Goal: Find specific page/section: Find specific page/section

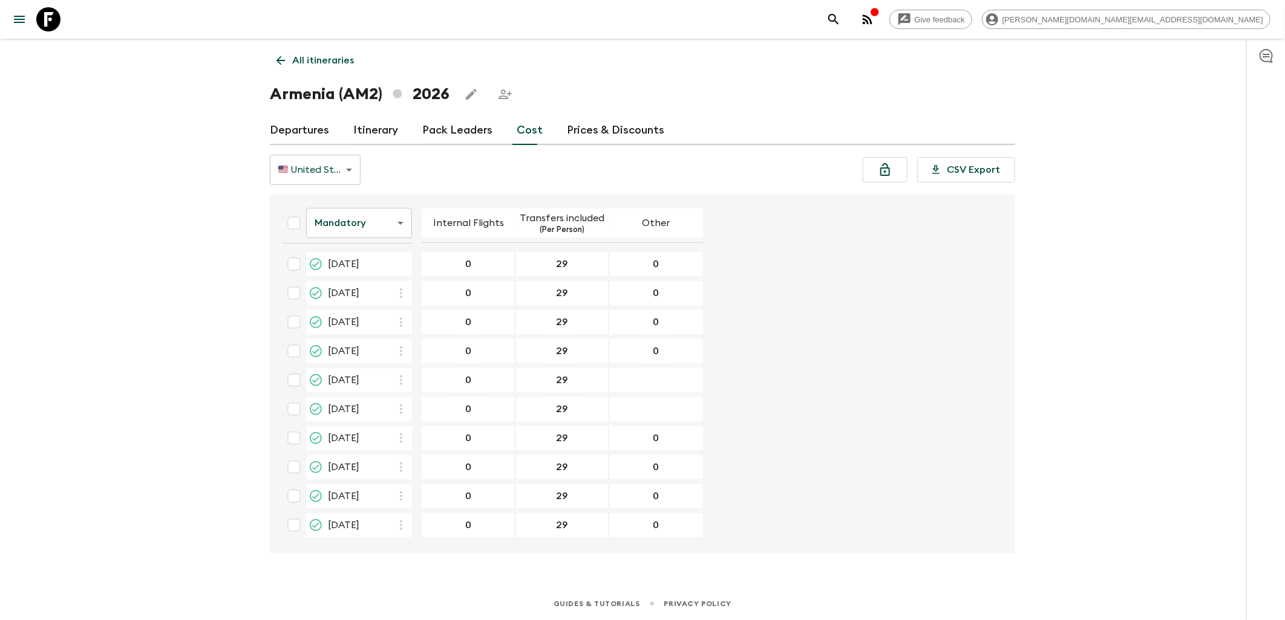
click at [364, 225] on body "Give feedback [PERSON_NAME][DOMAIN_NAME][EMAIL_ADDRESS][DOMAIN_NAME] All itiner…" at bounding box center [642, 310] width 1285 height 620
click at [348, 260] on li "Passengers" at bounding box center [359, 252] width 106 height 19
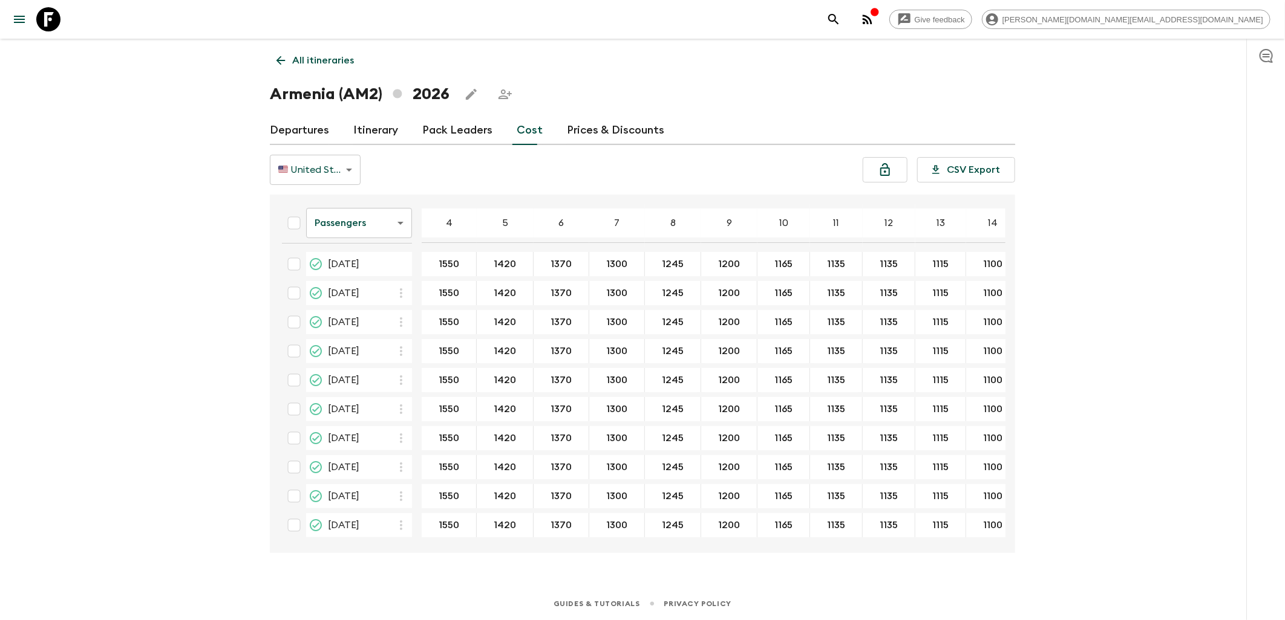
click at [390, 224] on body "Give feedback [PERSON_NAME][DOMAIN_NAME][EMAIL_ADDRESS][DOMAIN_NAME] All itiner…" at bounding box center [642, 310] width 1285 height 620
click at [368, 287] on li "Mandatory" at bounding box center [359, 291] width 106 height 19
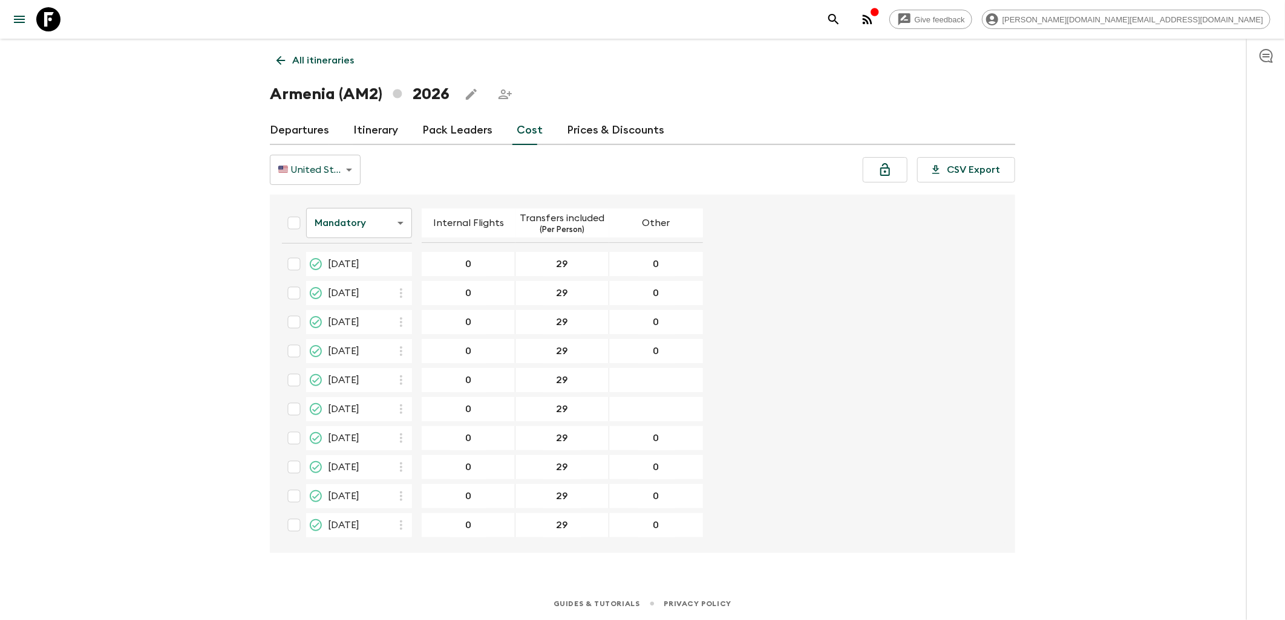
click at [663, 371] on div "12 Jul 2026; Other" at bounding box center [656, 380] width 94 height 24
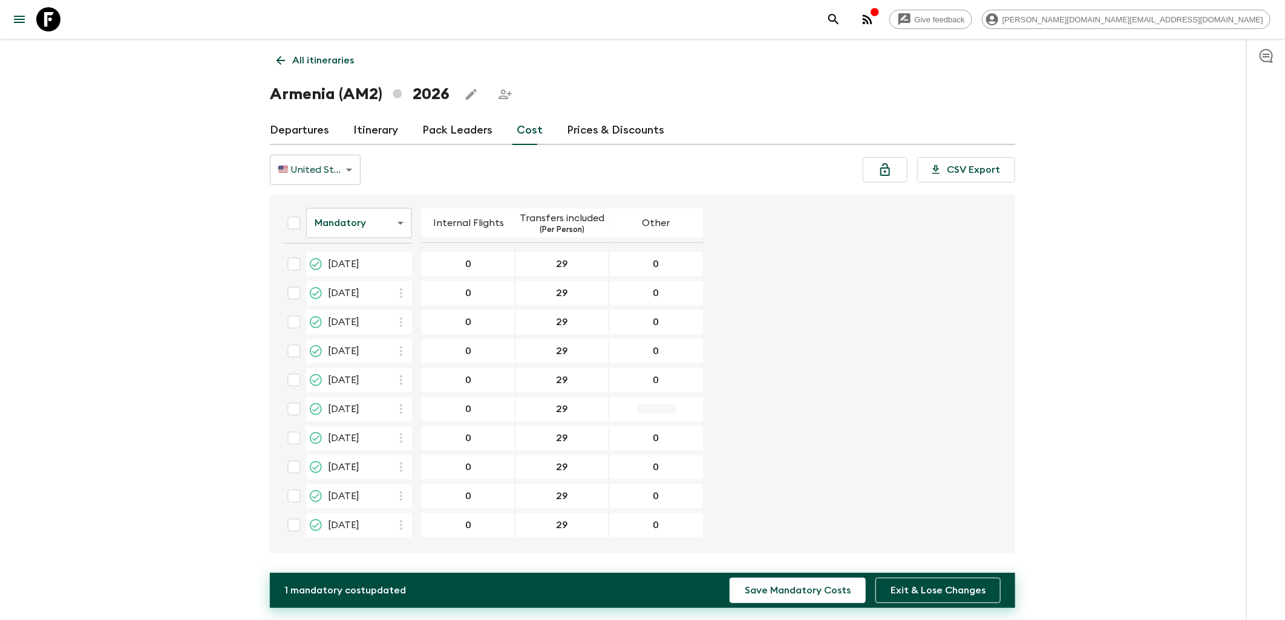
type input "0"
click at [835, 588] on button "Save Mandatory Costs" at bounding box center [797, 590] width 136 height 25
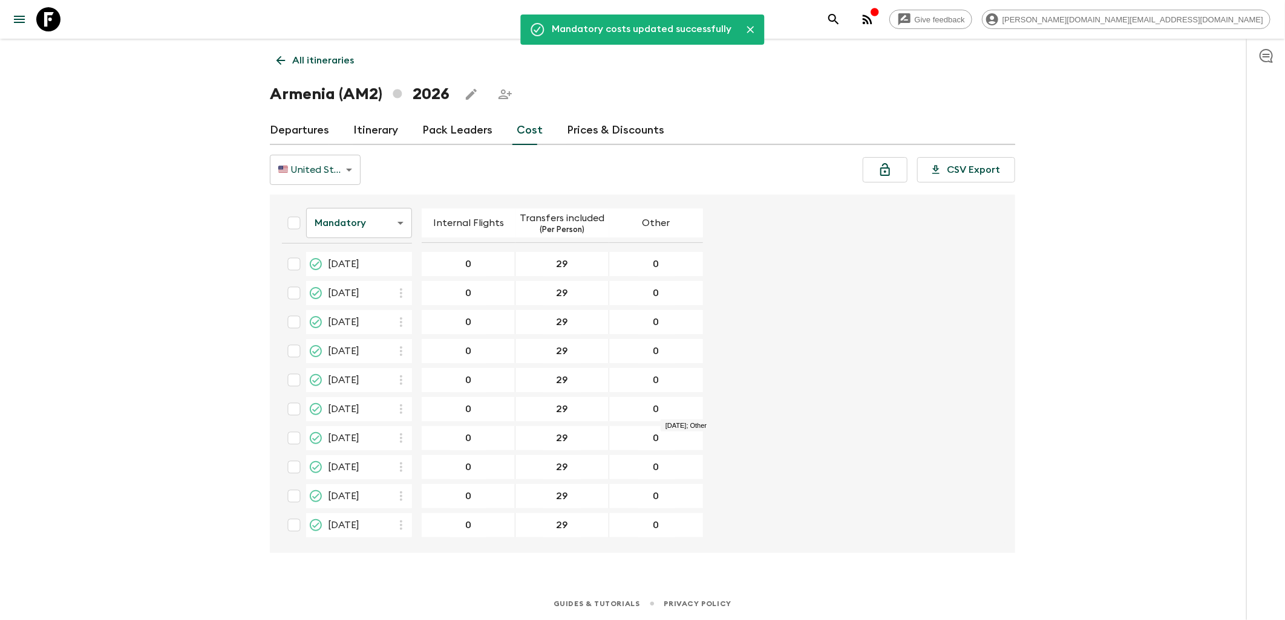
click at [388, 224] on body "Give feedback [PERSON_NAME][DOMAIN_NAME][EMAIL_ADDRESS][DOMAIN_NAME] Mandatory …" at bounding box center [642, 310] width 1285 height 620
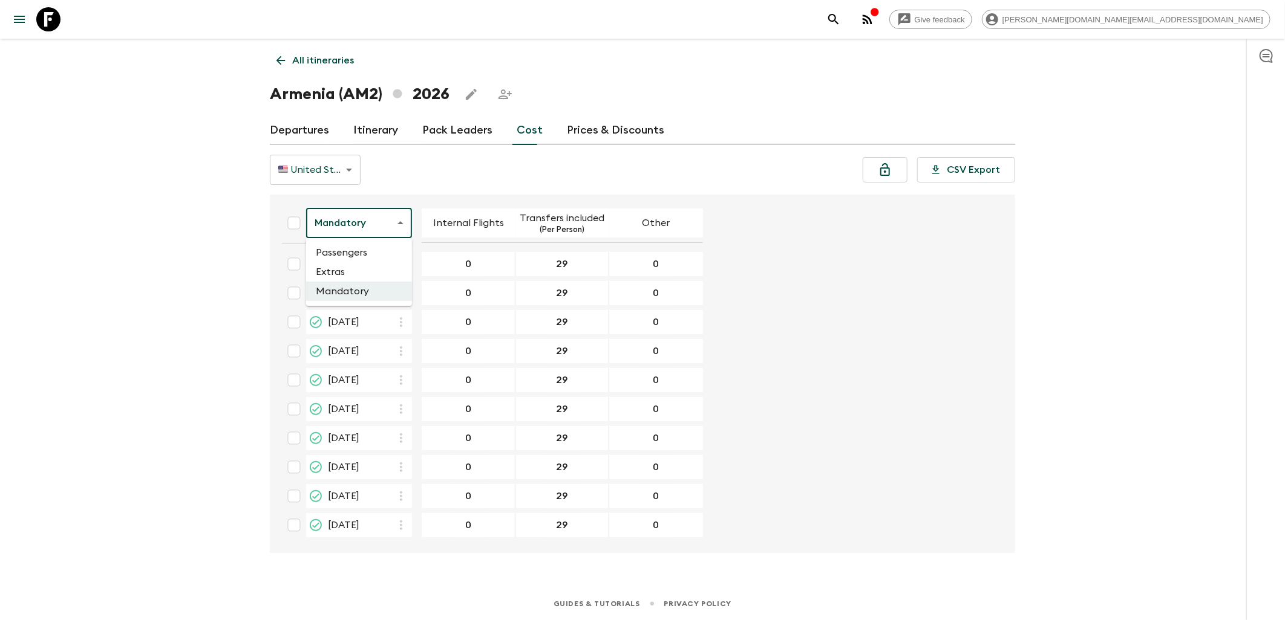
click at [358, 276] on li "Extras" at bounding box center [359, 271] width 106 height 19
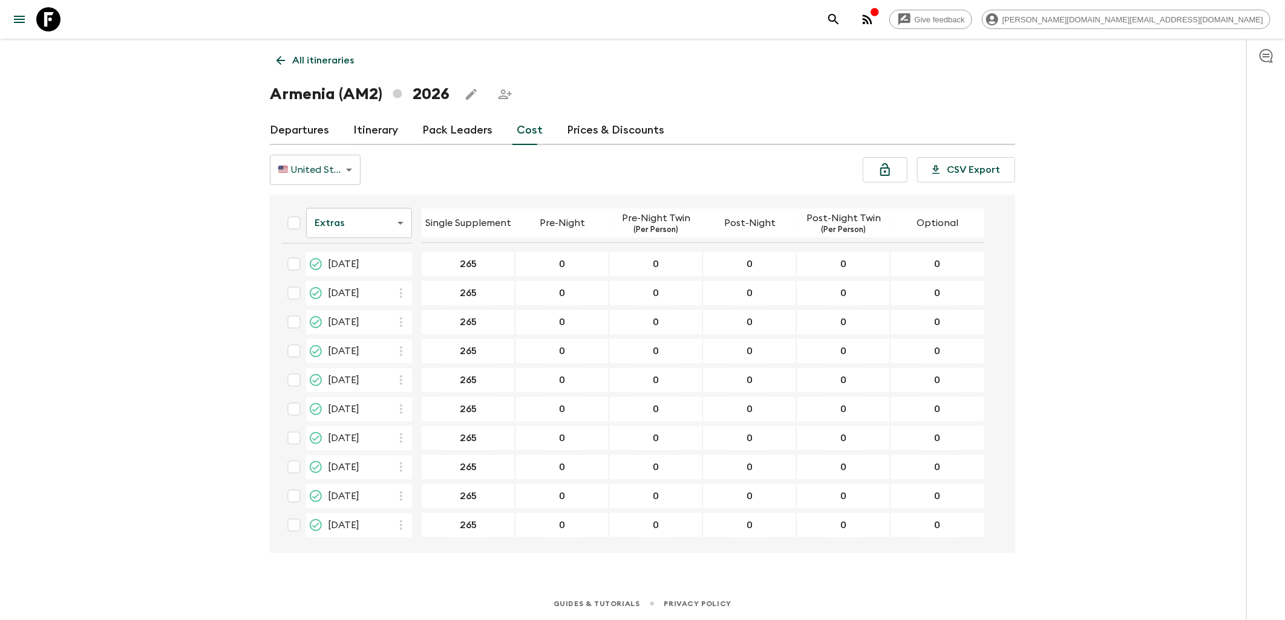
click at [366, 224] on body "Give feedback [PERSON_NAME][DOMAIN_NAME][EMAIL_ADDRESS][DOMAIN_NAME] All itiner…" at bounding box center [642, 310] width 1285 height 620
click at [365, 249] on li "Passengers" at bounding box center [359, 252] width 106 height 19
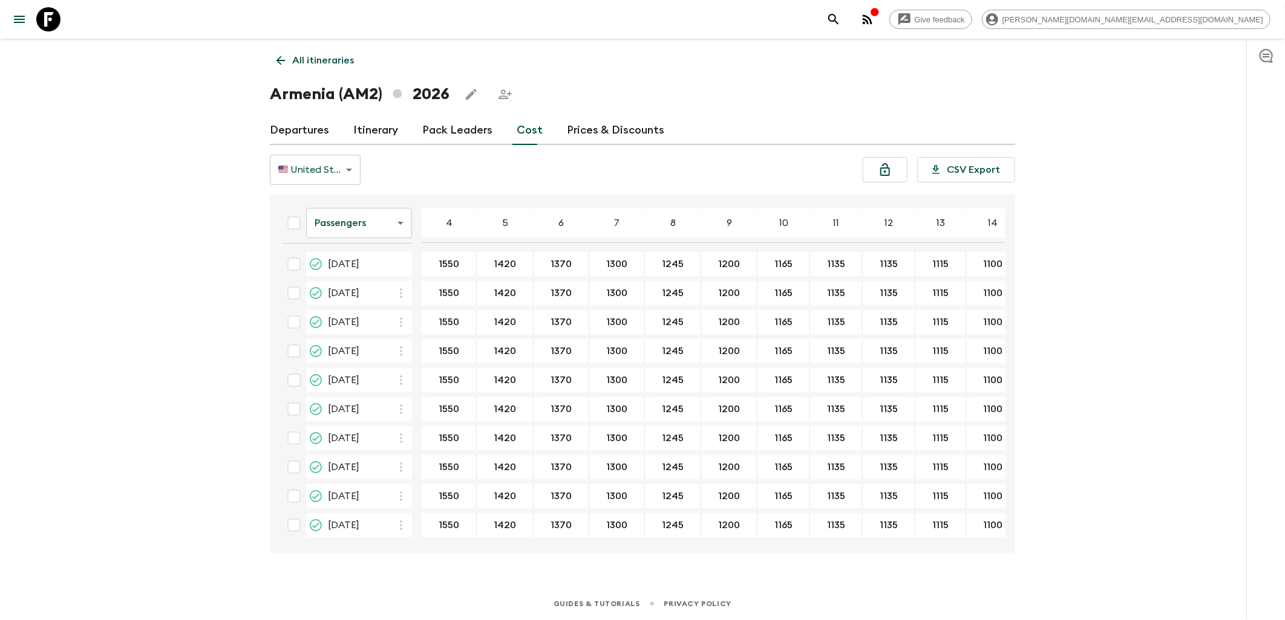
click at [46, 17] on icon at bounding box center [48, 19] width 24 height 24
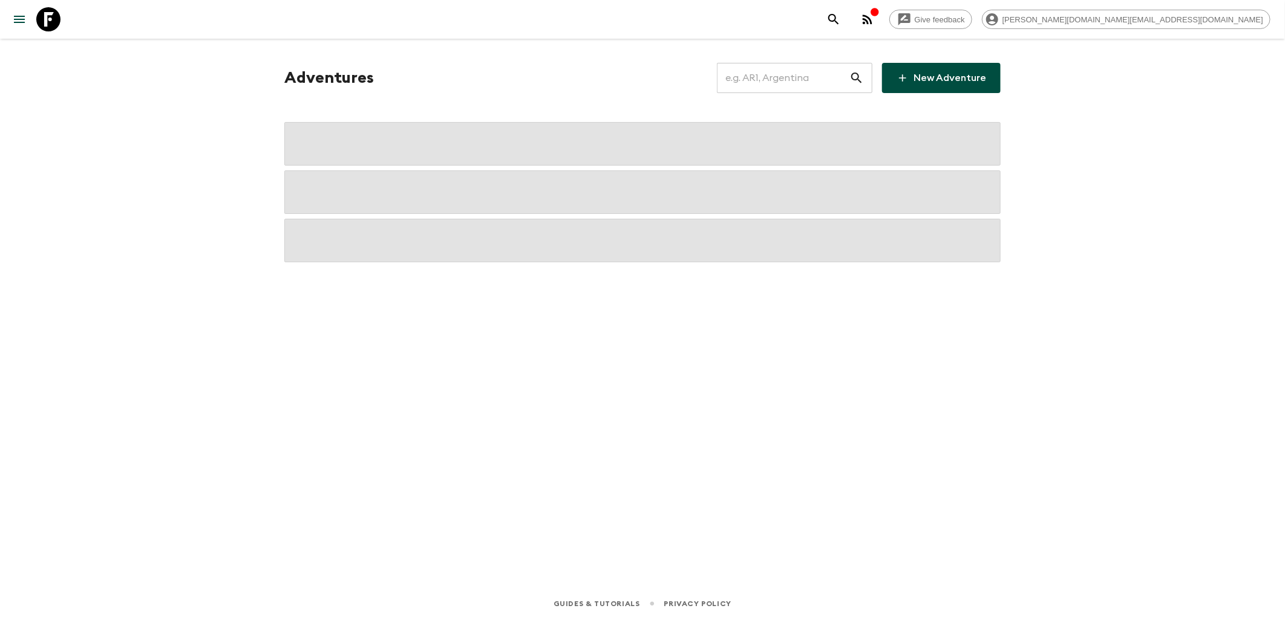
click at [775, 89] on input "text" at bounding box center [783, 78] width 132 height 34
type input "M"
type input "MA"
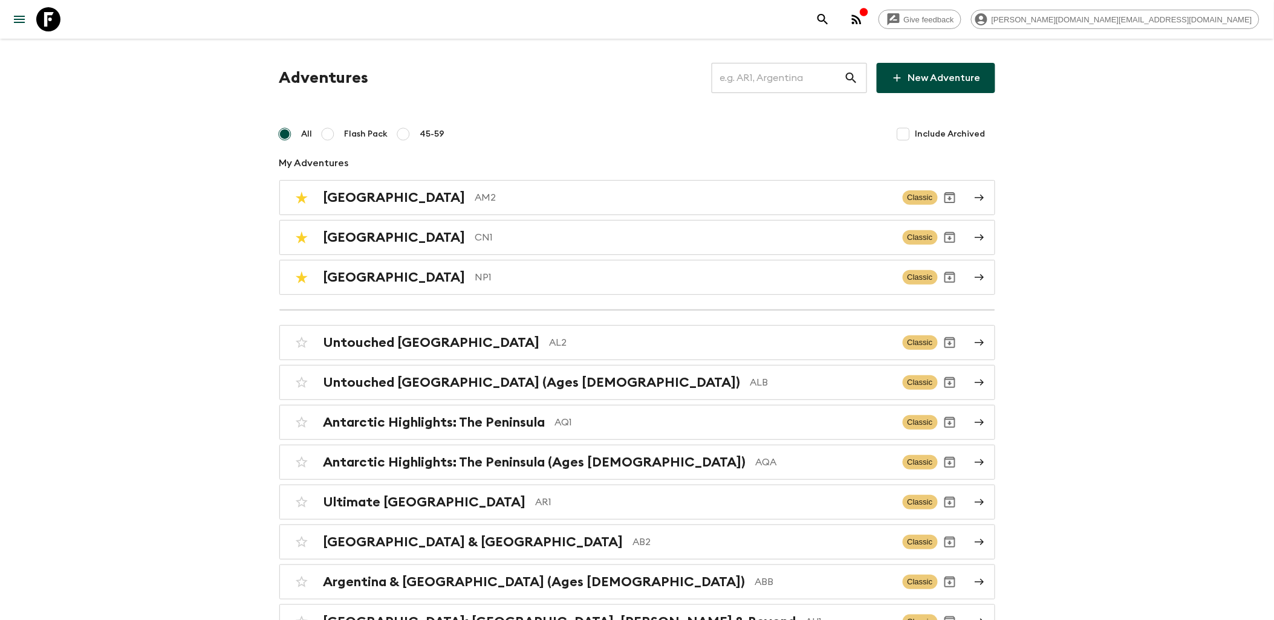
click at [812, 77] on input "text" at bounding box center [778, 78] width 132 height 34
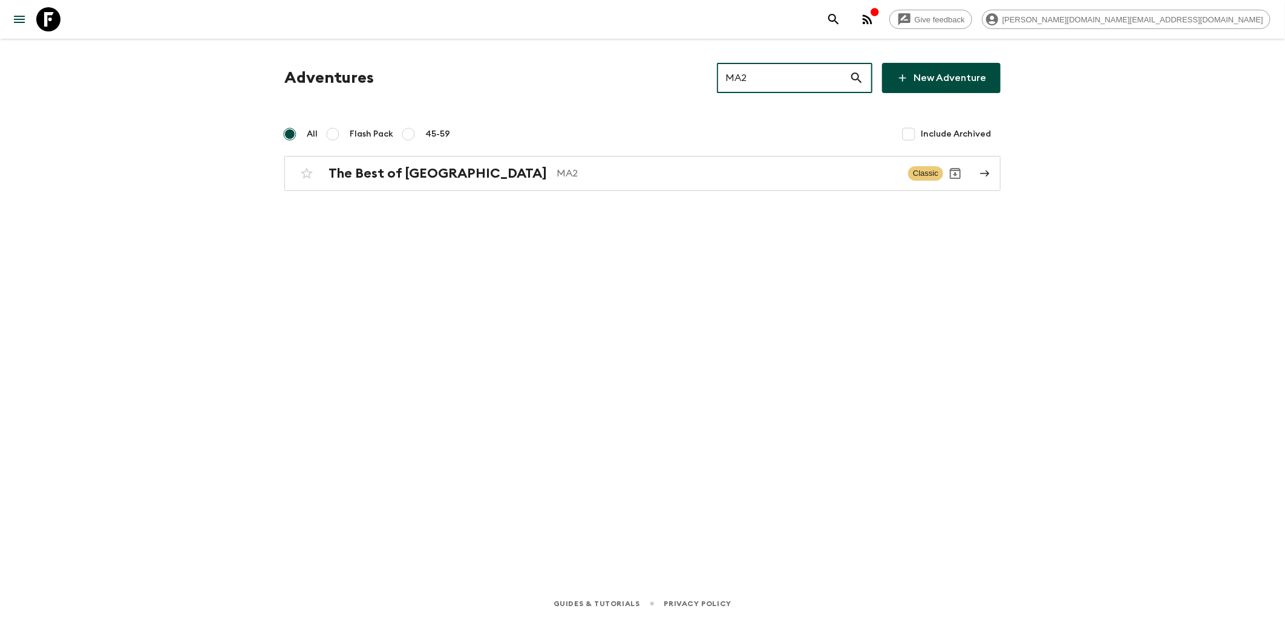
type input "MA2"
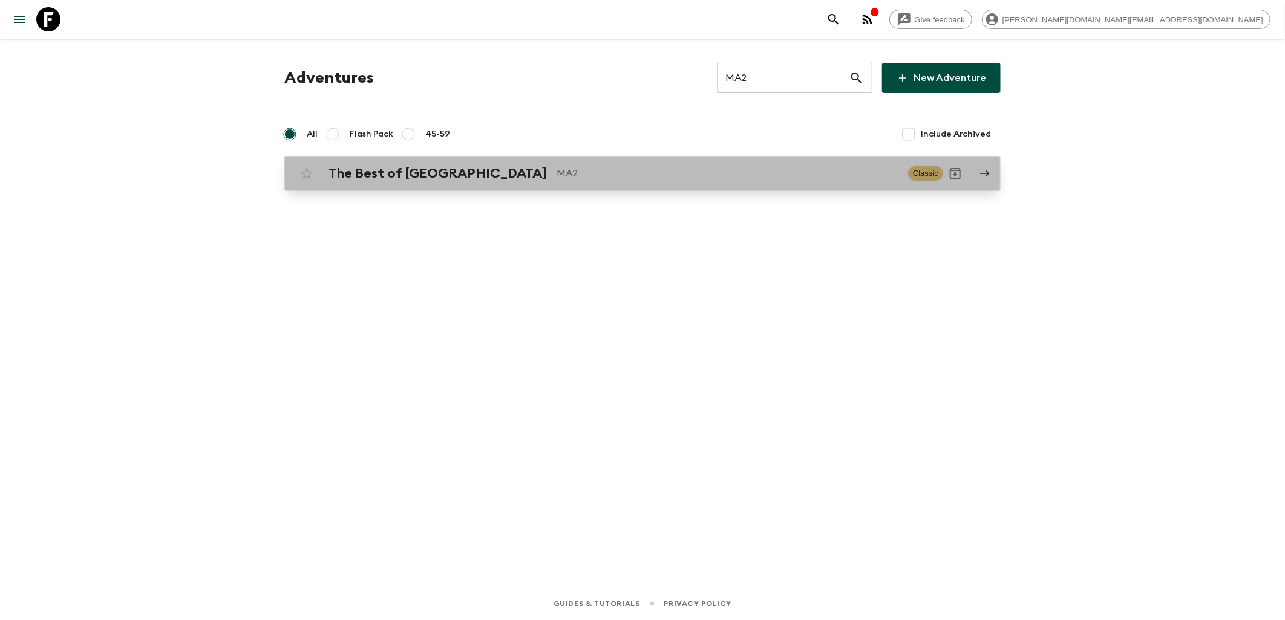
click at [383, 171] on h2 "The Best of Morocco" at bounding box center [437, 174] width 218 height 16
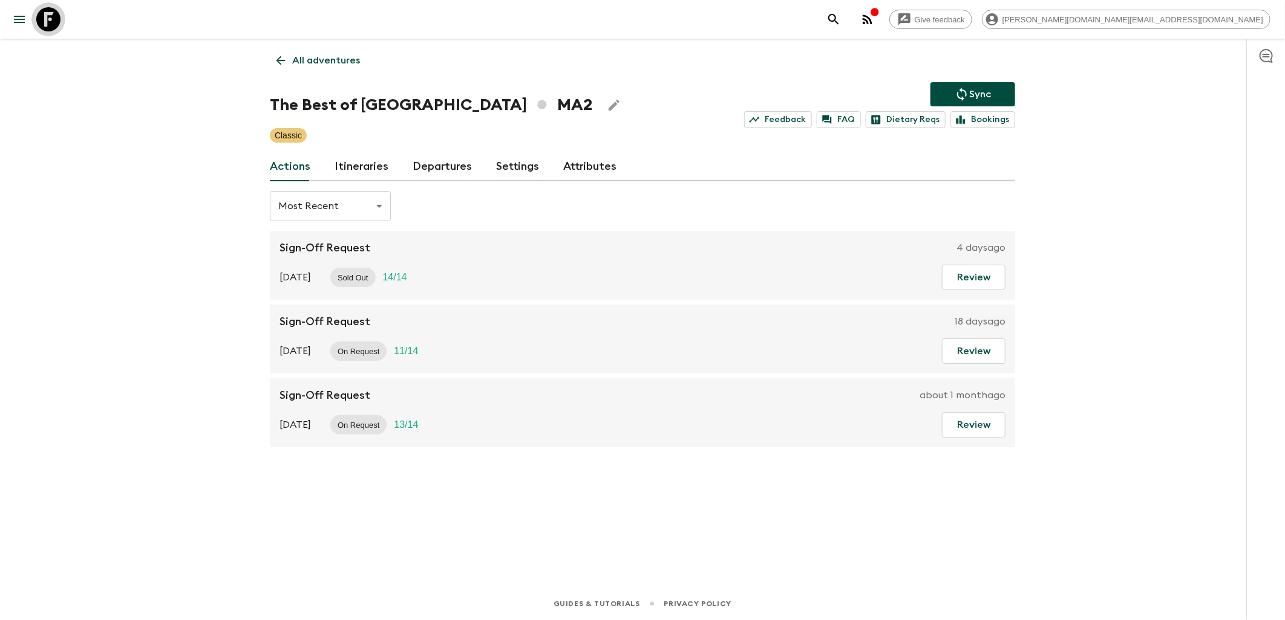
click at [44, 22] on icon at bounding box center [48, 19] width 24 height 24
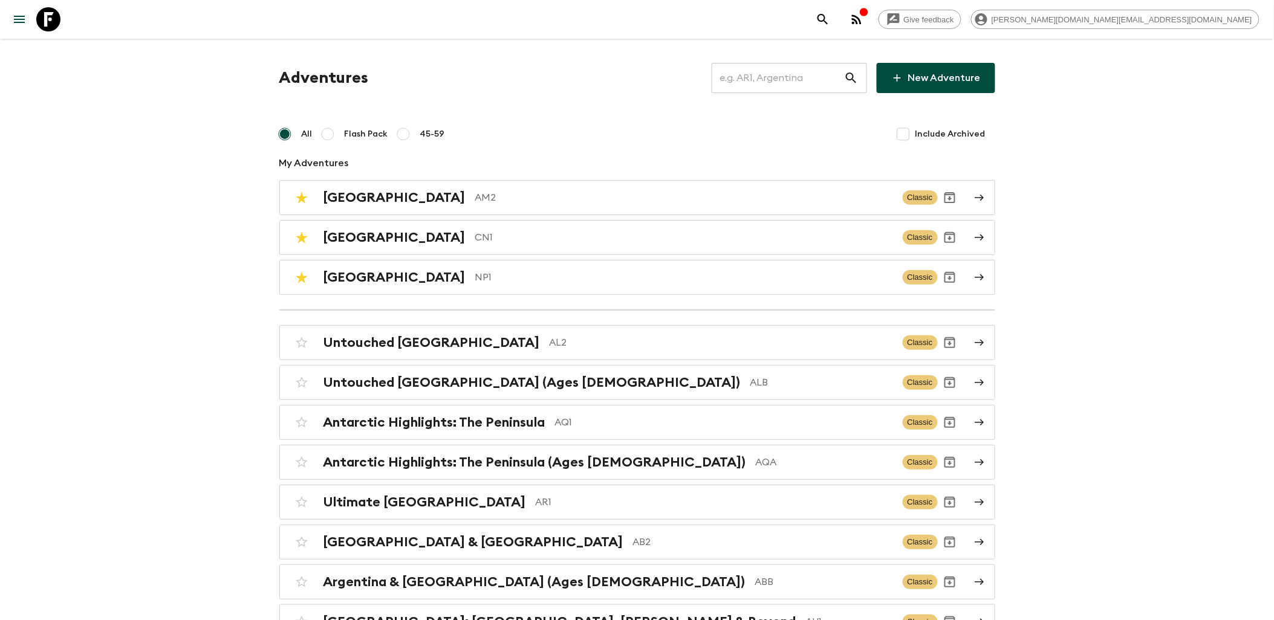
click at [780, 74] on input "text" at bounding box center [778, 78] width 132 height 34
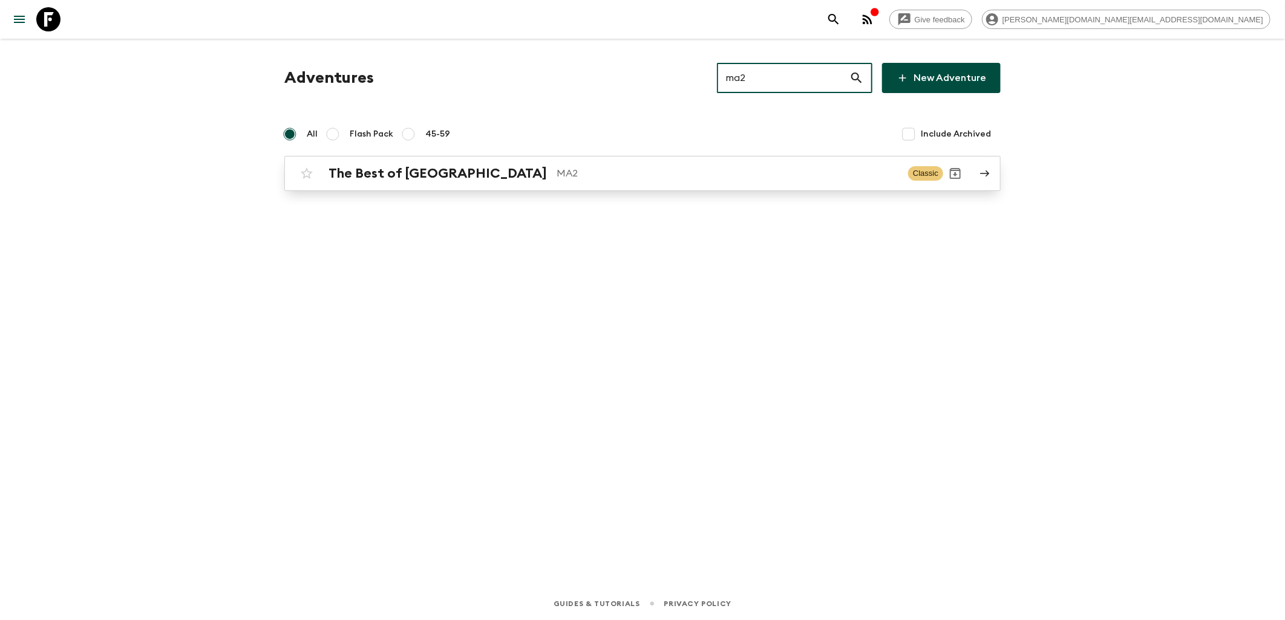
type input "ma2"
click at [497, 166] on div "The Best of Morocco MA2" at bounding box center [613, 174] width 570 height 16
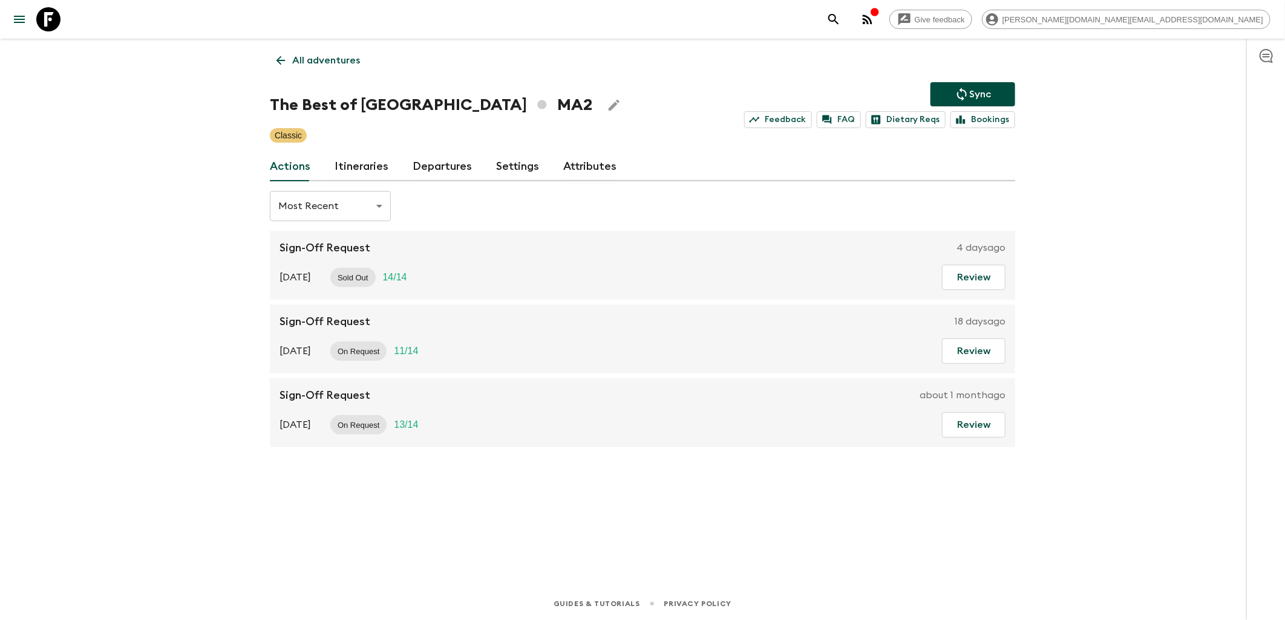
click at [376, 170] on link "Itineraries" at bounding box center [361, 166] width 54 height 29
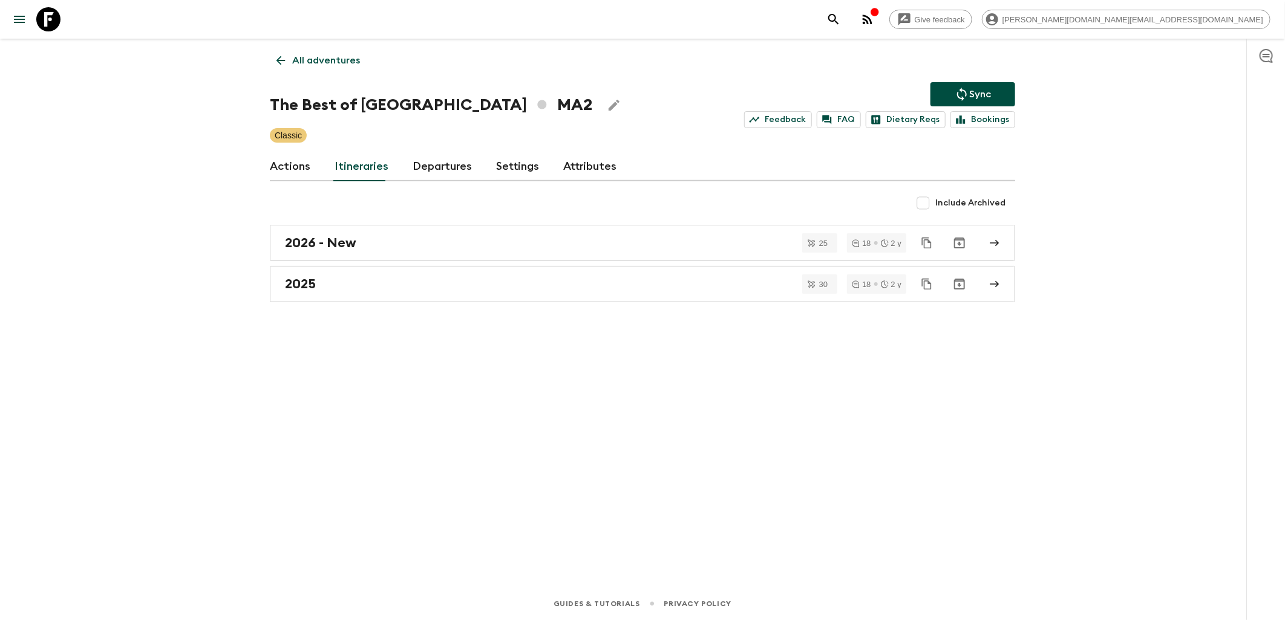
click at [275, 57] on icon at bounding box center [280, 60] width 13 height 13
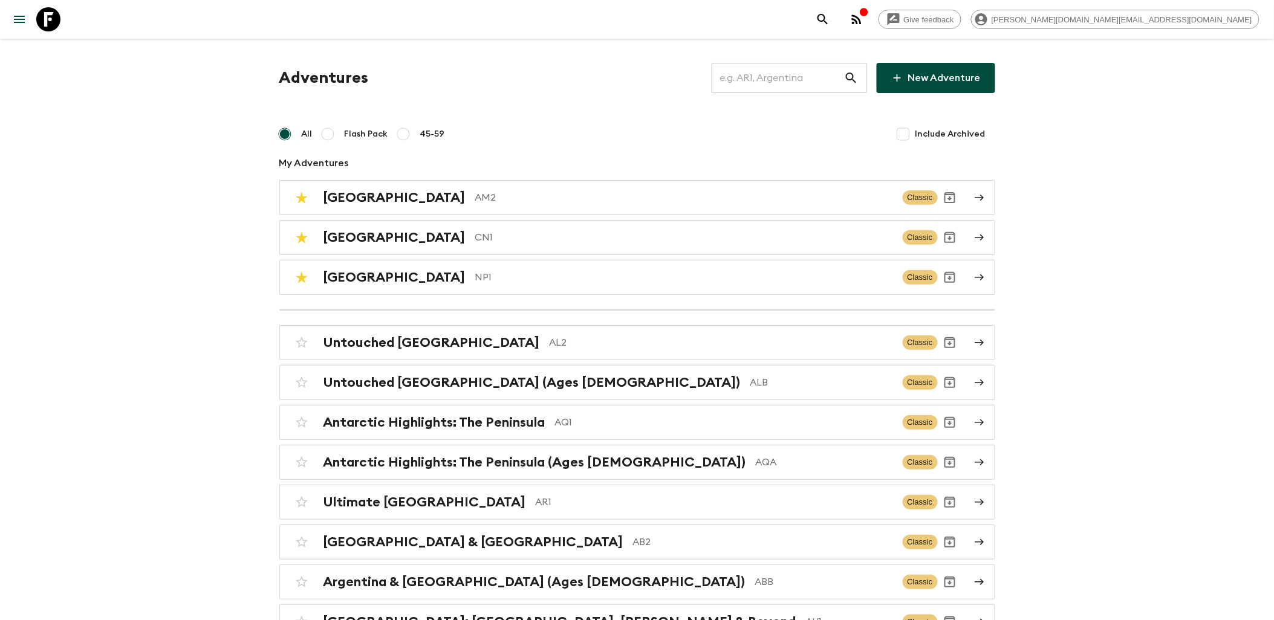
click at [775, 86] on input "text" at bounding box center [778, 78] width 132 height 34
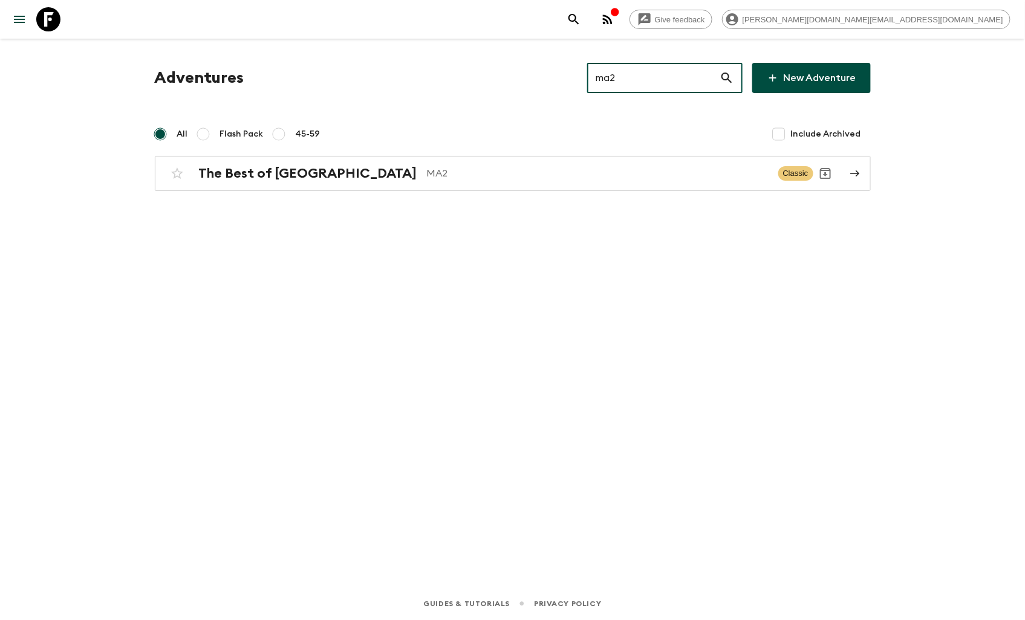
click at [638, 82] on input "ma2" at bounding box center [653, 78] width 132 height 34
type input "ma4"
